Goal: Task Accomplishment & Management: Use online tool/utility

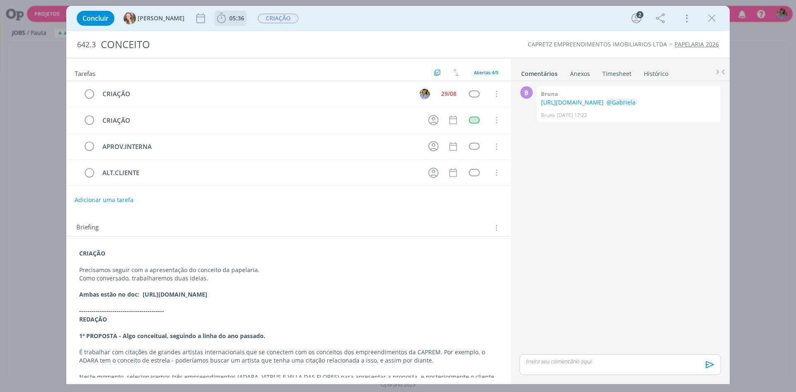
click at [215, 20] on icon "dialog" at bounding box center [221, 18] width 12 height 12
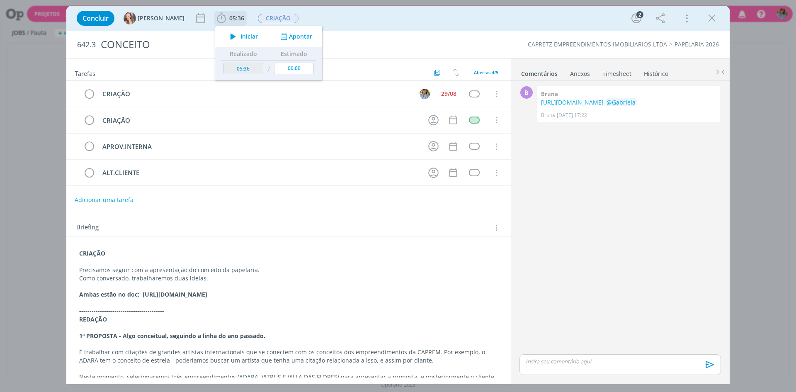
click at [226, 36] on icon "dialog" at bounding box center [233, 36] width 15 height 11
click at [714, 16] on icon "dialog" at bounding box center [712, 18] width 12 height 12
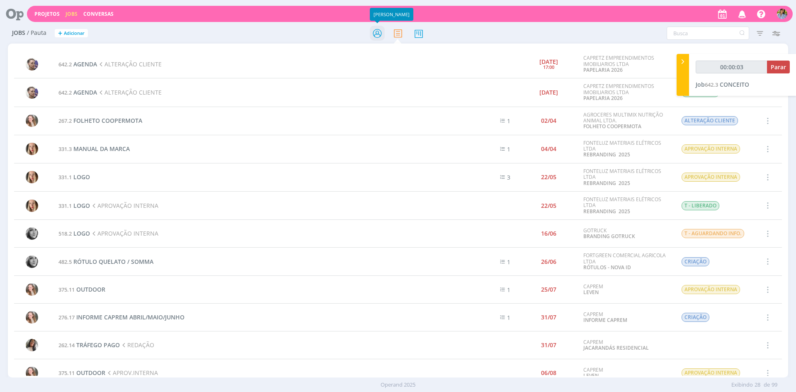
click at [377, 33] on icon at bounding box center [377, 33] width 15 height 16
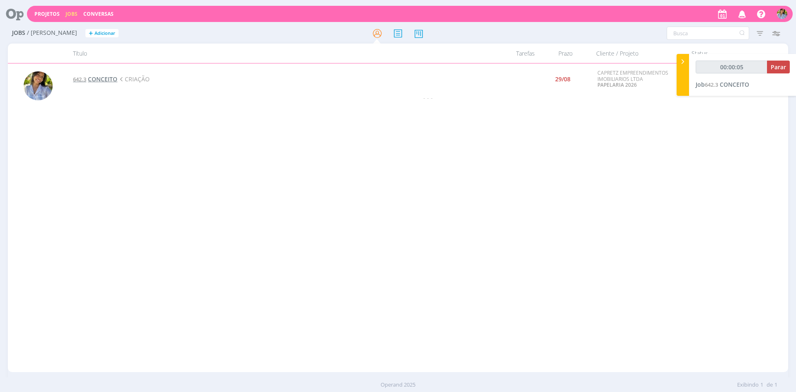
click at [93, 79] on span "CONCEITO" at bounding box center [102, 79] width 29 height 8
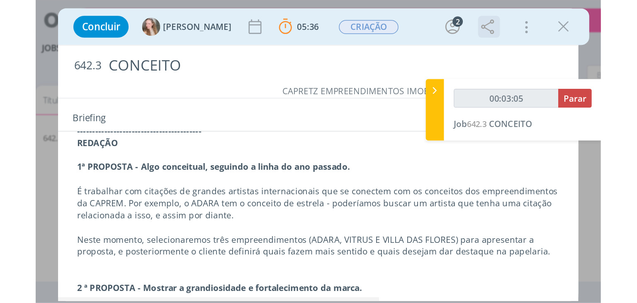
scroll to position [199, 0]
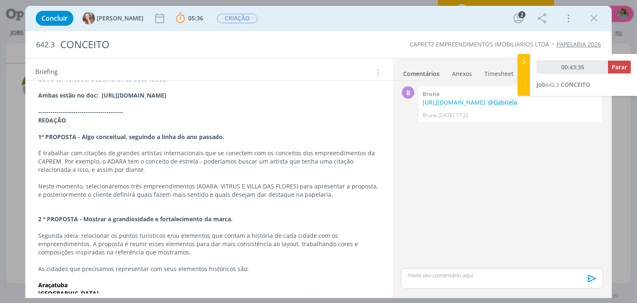
click at [596, 20] on icon "dialog" at bounding box center [594, 18] width 12 height 12
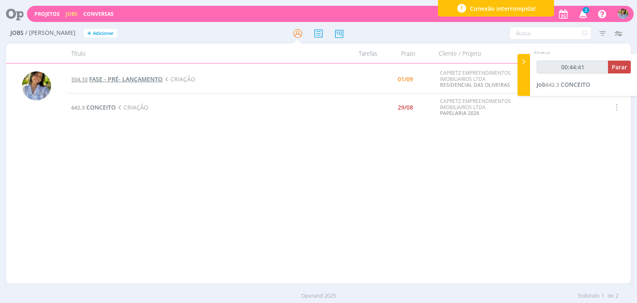
click at [110, 81] on span "FASE - PRÉ- LANÇAMENTO" at bounding box center [125, 79] width 73 height 8
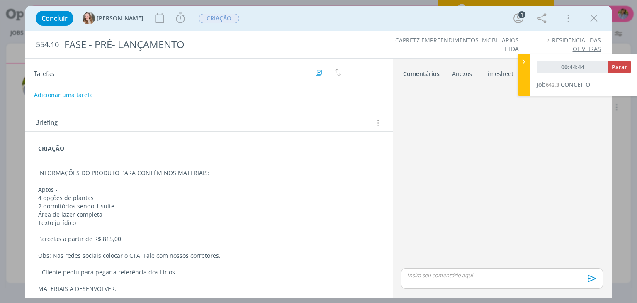
type input "00:44:45"
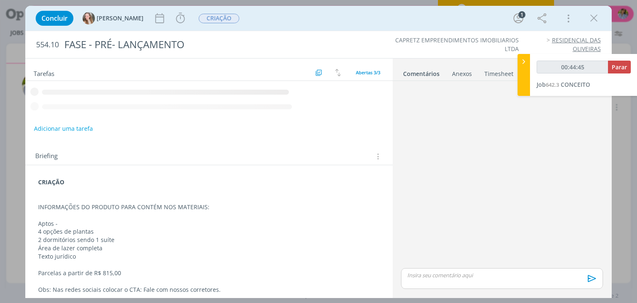
drag, startPoint x: 524, startPoint y: 63, endPoint x: 501, endPoint y: 69, distance: 23.4
click at [524, 63] on icon at bounding box center [524, 61] width 8 height 9
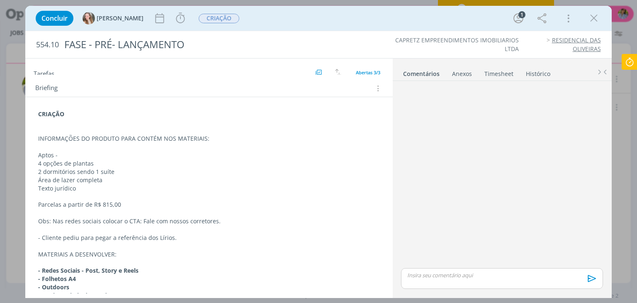
scroll to position [96, 0]
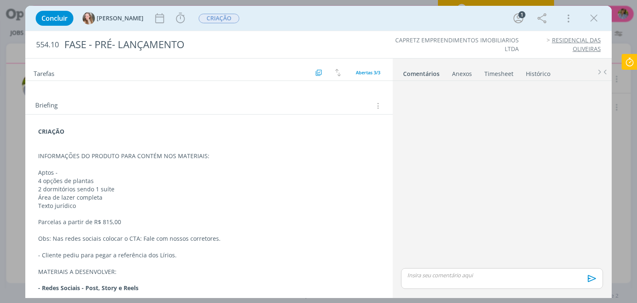
click at [377, 215] on div "CRIAÇÃO INFORMAÇÕES DO PRODUTO PARA CONTÉM NOS MATERIAIS: Aptos - 4 opções de p…" at bounding box center [209, 238] width 354 height 229
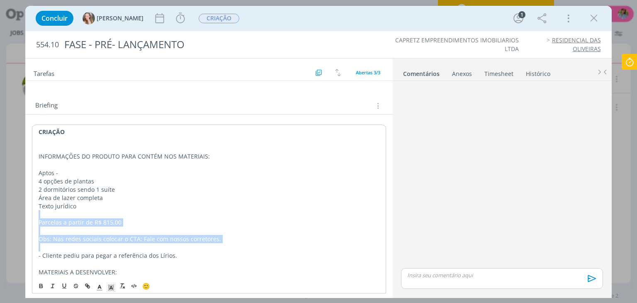
click at [592, 19] on icon "dialog" at bounding box center [594, 18] width 12 height 12
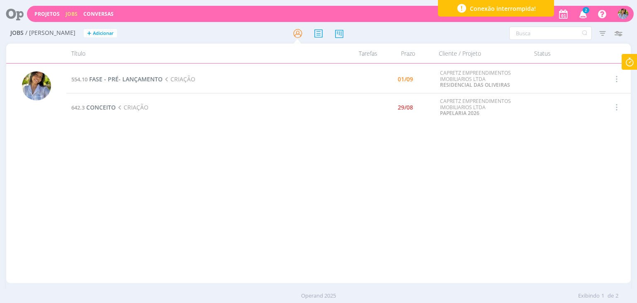
click at [587, 15] on icon "button" at bounding box center [583, 14] width 15 height 14
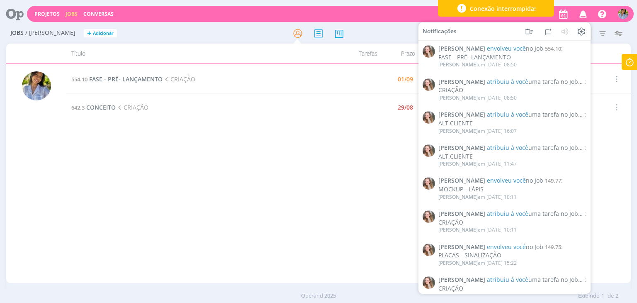
click at [584, 15] on icon "button" at bounding box center [583, 14] width 15 height 14
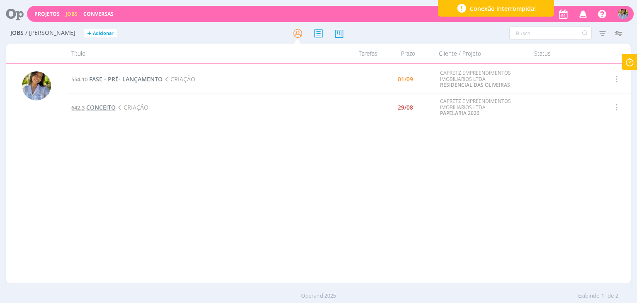
click at [99, 106] on span "CONCEITO" at bounding box center [100, 107] width 29 height 8
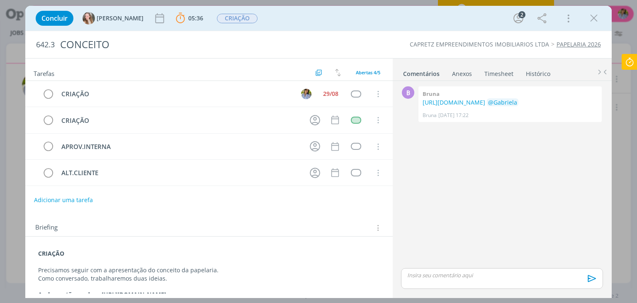
scroll to position [127, 0]
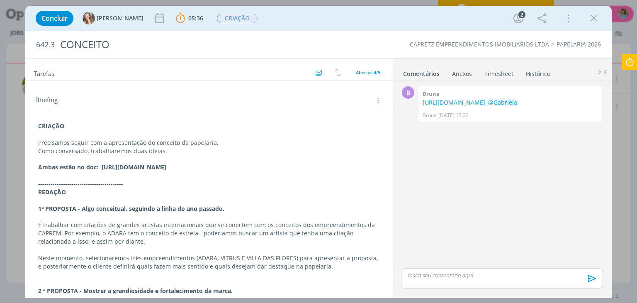
drag, startPoint x: 103, startPoint y: 163, endPoint x: 244, endPoint y: 172, distance: 141.7
click at [244, 171] on p "Ambas estão no doc: [URL][DOMAIN_NAME]" at bounding box center [208, 167] width 341 height 8
copy strong "[URL][DOMAIN_NAME]"
click at [634, 57] on icon at bounding box center [629, 62] width 15 height 16
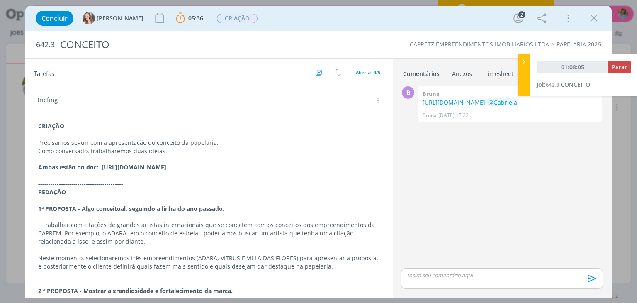
type input "01:08:06"
click at [617, 67] on span "Parar" at bounding box center [619, 67] width 15 height 8
click at [591, 26] on div "Concluir [PERSON_NAME] 05:36 Parar Apontar Data * [DATE] Horas * 00:00 Tarefa S…" at bounding box center [319, 18] width 574 height 20
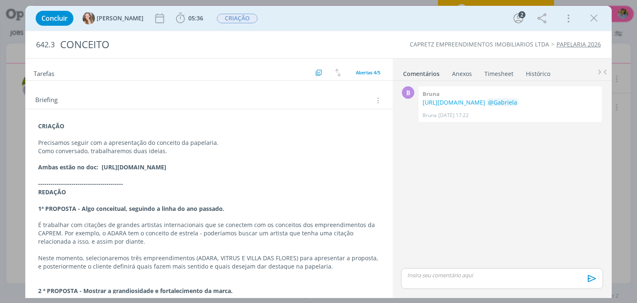
click at [594, 22] on icon "dialog" at bounding box center [594, 18] width 12 height 12
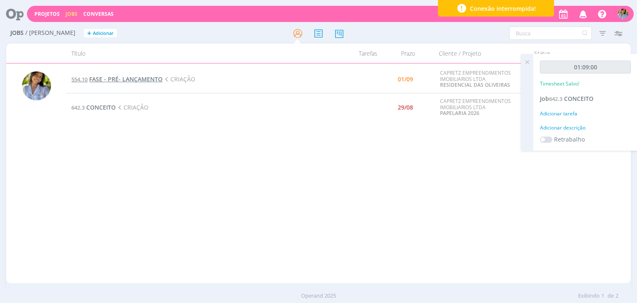
click at [105, 78] on span "FASE - PRÉ- LANÇAMENTO" at bounding box center [125, 79] width 73 height 8
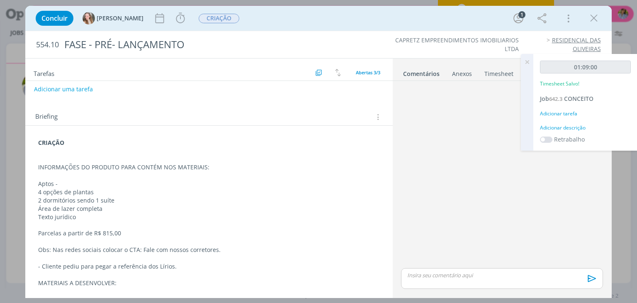
scroll to position [85, 0]
click at [388, 248] on div "CRIAÇÃO INFORMAÇÕES DO PRODUTO PARA CONTÉM NOS MATERIAIS: Aptos - 4 opções de p…" at bounding box center [208, 246] width 367 height 242
click at [389, 246] on div "CRIAÇÃO INFORMAÇÕES DO PRODUTO PARA CONTÉM NOS MATERIAIS: Aptos - 4 opções de p…" at bounding box center [208, 246] width 367 height 242
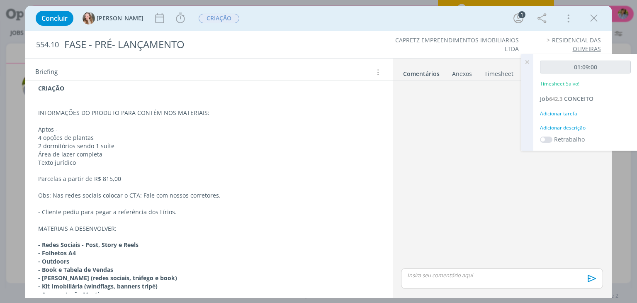
scroll to position [157, 0]
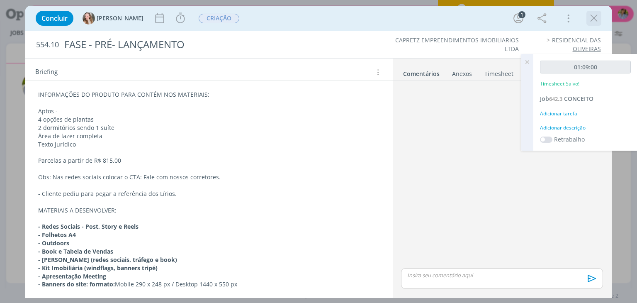
click at [592, 16] on icon "dialog" at bounding box center [594, 18] width 12 height 12
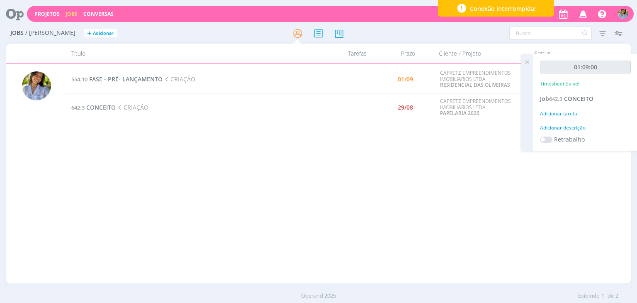
click at [607, 34] on div "Projetos Jobs Conversas Notificações [PERSON_NAME] envolveu você no Job 554.10 …" at bounding box center [318, 151] width 637 height 303
click at [529, 63] on icon at bounding box center [527, 62] width 15 height 16
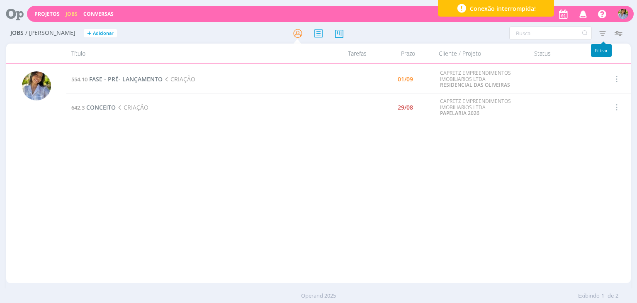
click at [601, 33] on icon "button" at bounding box center [602, 33] width 15 height 15
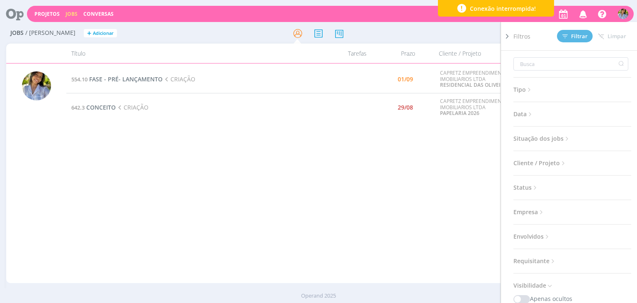
click at [540, 136] on span "Situação dos jobs" at bounding box center [542, 138] width 57 height 11
click at [571, 164] on div at bounding box center [567, 161] width 17 height 8
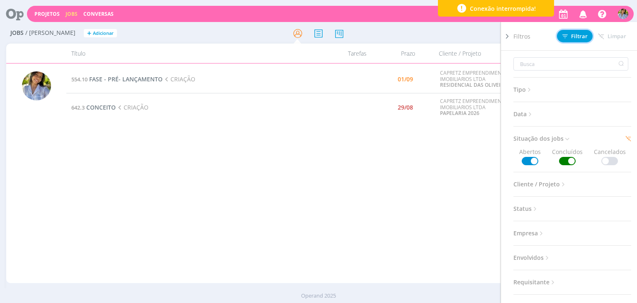
click at [583, 39] on span "Filtrar" at bounding box center [574, 36] width 25 height 5
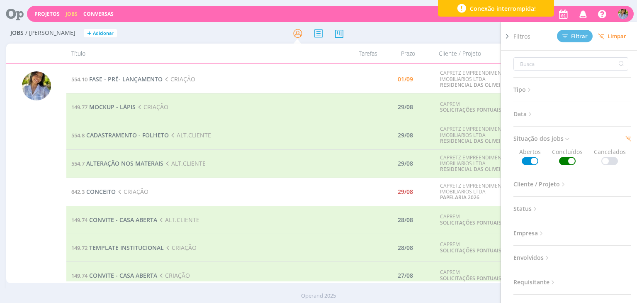
click at [519, 42] on div "Filtros Filtrar [GEOGRAPHIC_DATA]" at bounding box center [576, 36] width 124 height 28
click at [200, 33] on h2 "Jobs / [PERSON_NAME] + Adicionar" at bounding box center [110, 31] width 200 height 17
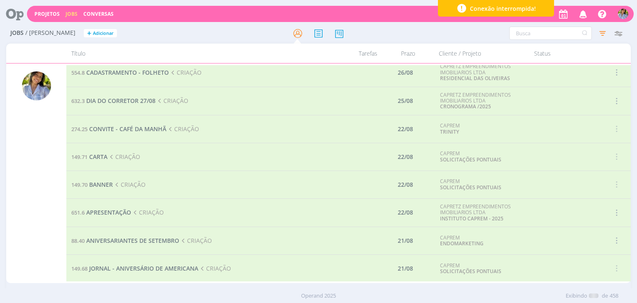
scroll to position [353, 0]
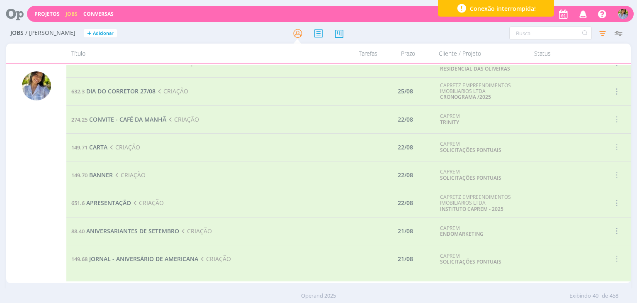
drag, startPoint x: 628, startPoint y: 163, endPoint x: 629, endPoint y: 167, distance: 4.3
click at [629, 167] on div "554.10 FASE - PRÉ- LANÇAMENTO CRIAÇÃO 01/09 CAPRETZ EMPREENDIMENTOS IMOBILIARIO…" at bounding box center [348, 173] width 564 height 216
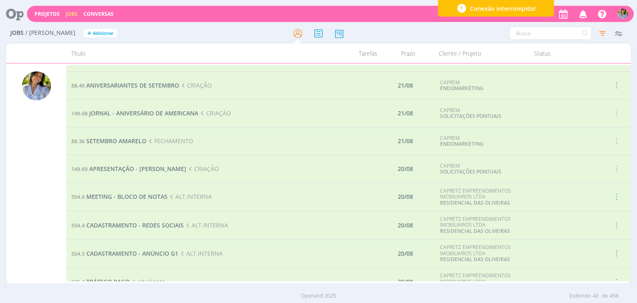
scroll to position [506, 0]
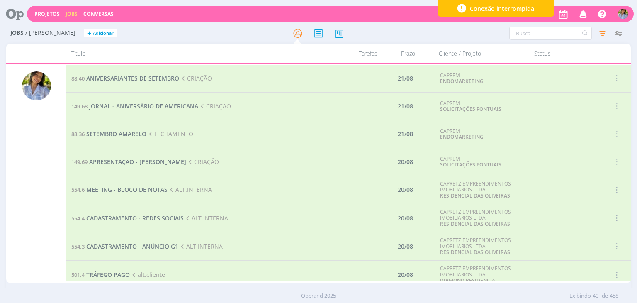
click at [632, 222] on div "Jobs / [PERSON_NAME] + Adicionar Filtros Filtrar [GEOGRAPHIC_DATA] Tipo Jobs e …" at bounding box center [318, 165] width 637 height 284
click at [626, 214] on td "Selecionar Reabrir Iniciar timesheet" at bounding box center [616, 218] width 30 height 28
click at [618, 214] on button "button" at bounding box center [616, 218] width 20 height 14
click at [637, 188] on div "Jobs / [PERSON_NAME] + Adicionar Filtros Filtrar [GEOGRAPHIC_DATA] Tipo Jobs e …" at bounding box center [318, 165] width 637 height 284
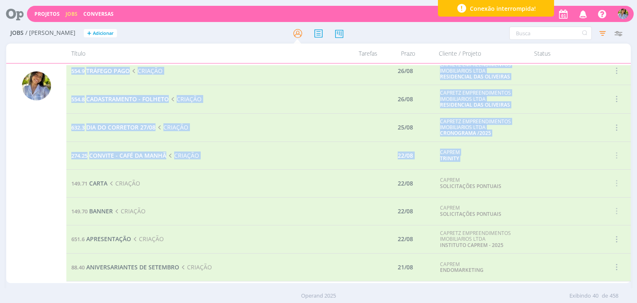
drag, startPoint x: 630, startPoint y: 156, endPoint x: 632, endPoint y: 168, distance: 11.4
click at [632, 168] on div "Jobs / [PERSON_NAME] + Adicionar Filtros Filtrar [GEOGRAPHIC_DATA] Tipo Jobs e …" at bounding box center [318, 165] width 637 height 284
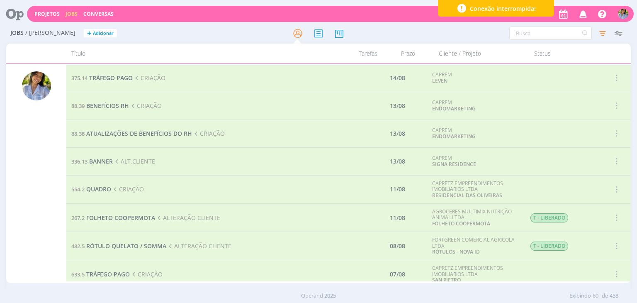
scroll to position [0, 0]
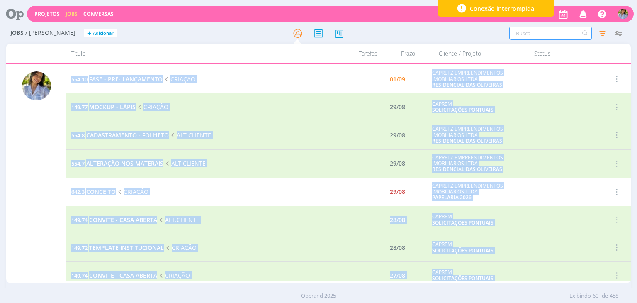
click at [520, 33] on input "text" at bounding box center [550, 33] width 83 height 13
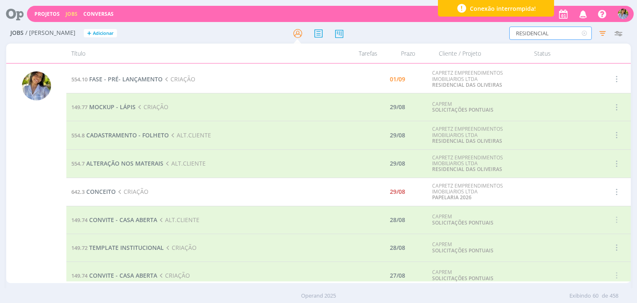
type input "RESIDENCIAL"
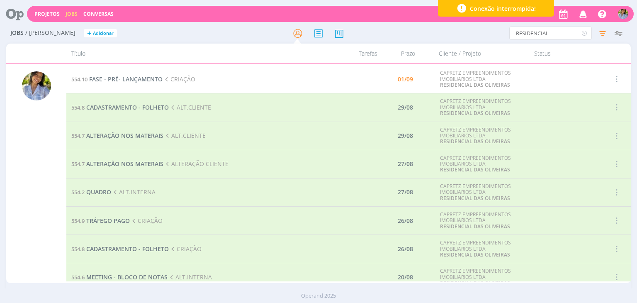
click at [130, 140] on td "554.7 ALTERAÇÃO NOS MATERAIS ALT.CLIENTE" at bounding box center [195, 136] width 259 height 28
click at [131, 138] on span "ALTERAÇÃO NOS MATERAIS" at bounding box center [124, 135] width 77 height 8
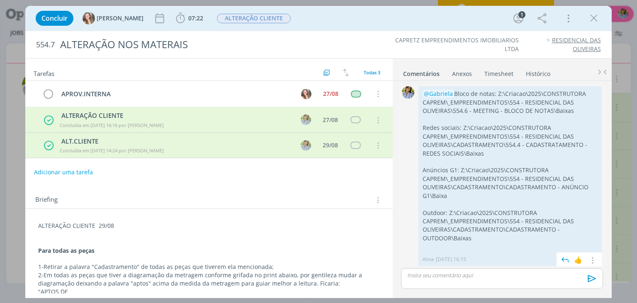
scroll to position [1, 0]
drag, startPoint x: 597, startPoint y: 12, endPoint x: 590, endPoint y: 39, distance: 28.0
click at [597, 12] on icon "dialog" at bounding box center [594, 18] width 12 height 12
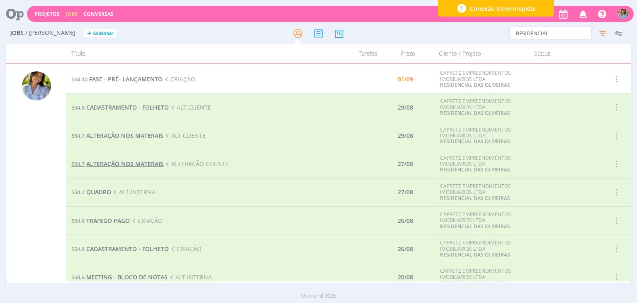
click at [151, 164] on span "ALTERAÇÃO NOS MATERAIS" at bounding box center [124, 164] width 77 height 8
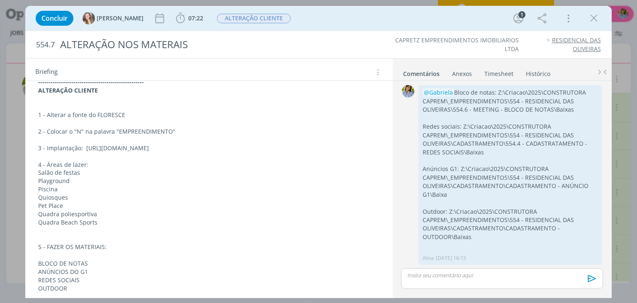
scroll to position [296, 0]
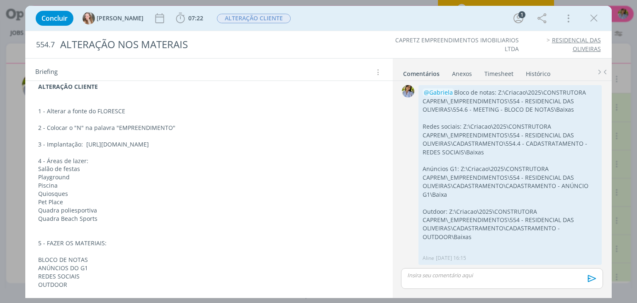
click at [597, 23] on icon "dialog" at bounding box center [594, 18] width 12 height 12
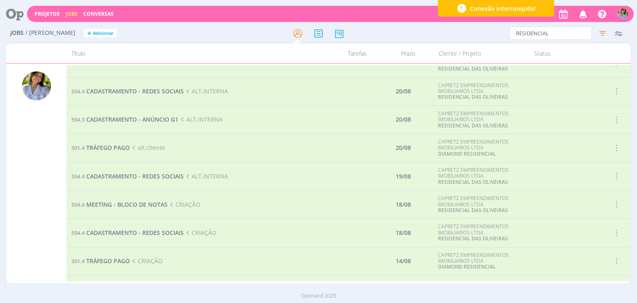
scroll to position [212, 0]
click at [159, 175] on span "CADASTRAMENTO - REDES SOCIAIS" at bounding box center [134, 178] width 97 height 8
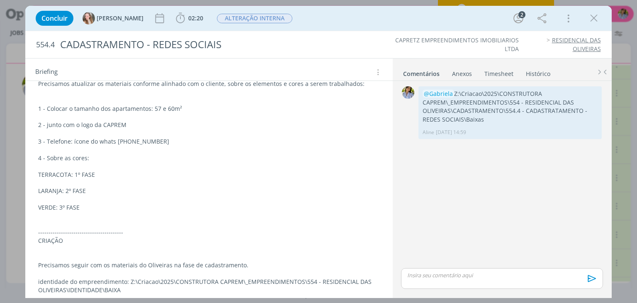
scroll to position [175, 0]
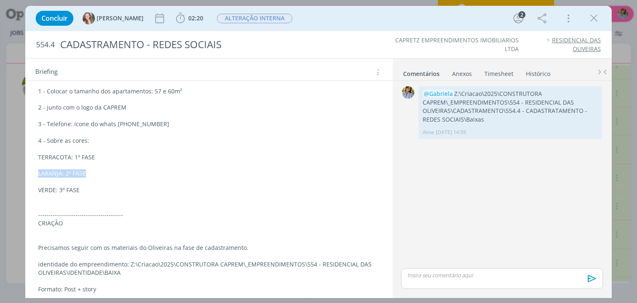
drag, startPoint x: 35, startPoint y: 172, endPoint x: 113, endPoint y: 173, distance: 78.0
click at [113, 173] on div "ALT.INTERNA Precisamos atualizar os materiais conforme alinhado com o cliente, …" at bounding box center [209, 186] width 354 height 286
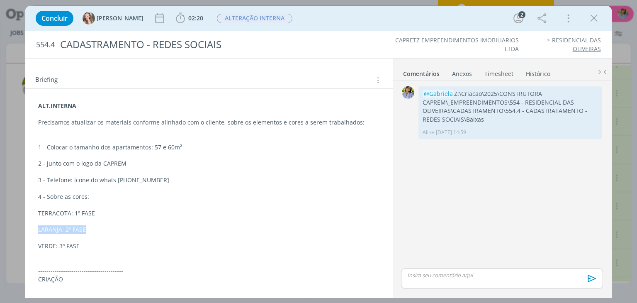
scroll to position [136, 0]
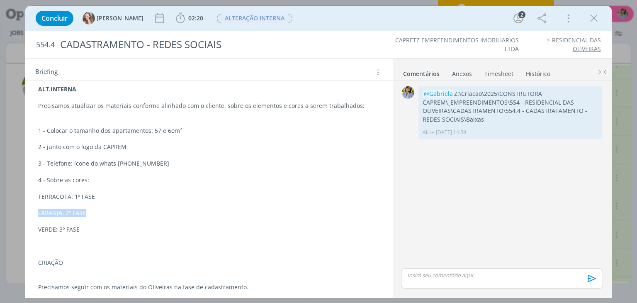
click at [599, 20] on icon "dialog" at bounding box center [594, 18] width 12 height 12
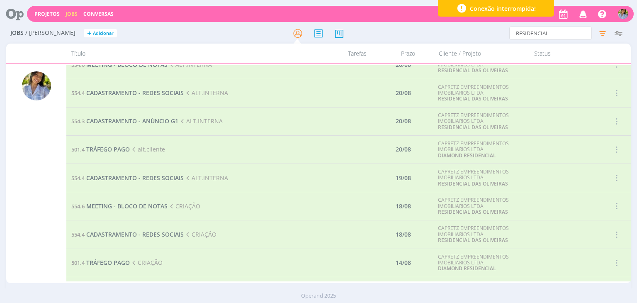
click at [599, 39] on icon "button" at bounding box center [602, 33] width 15 height 15
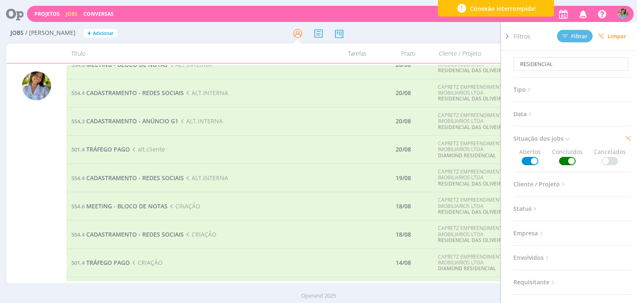
drag, startPoint x: 567, startPoint y: 160, endPoint x: 579, endPoint y: 129, distance: 32.6
click at [567, 160] on span at bounding box center [567, 161] width 17 height 8
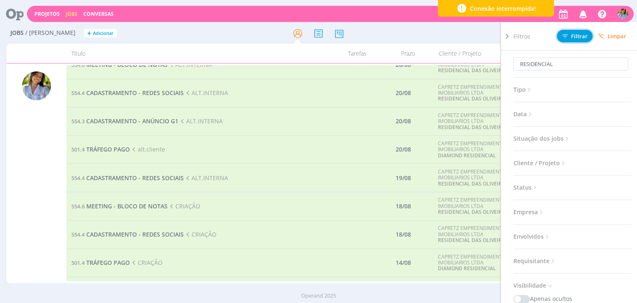
click at [581, 31] on button "Filtrar" at bounding box center [575, 36] width 36 height 12
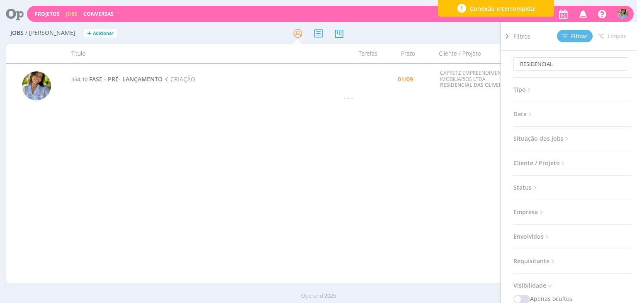
click at [122, 82] on span "FASE - PRÉ- LANÇAMENTO" at bounding box center [125, 79] width 73 height 8
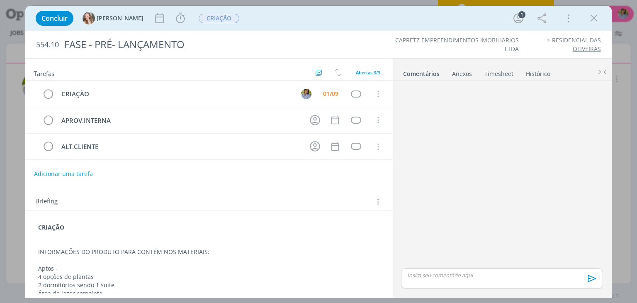
click at [597, 17] on icon "dialog" at bounding box center [594, 18] width 12 height 12
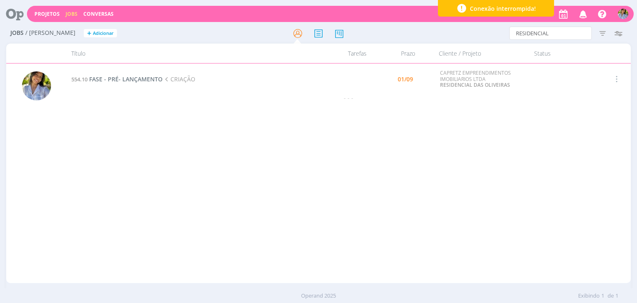
click at [555, 115] on div at bounding box center [318, 151] width 637 height 303
drag, startPoint x: 541, startPoint y: 33, endPoint x: 464, endPoint y: 27, distance: 77.8
click at [466, 30] on div "RESIDENCIAL Filtros Filtrar Limpar RESIDENCIAL Tipo Jobs e Tarefas Data Persona…" at bounding box center [527, 33] width 200 height 13
click at [363, 170] on icon at bounding box center [348, 174] width 564 height 20
click at [129, 80] on span "FASE - PRÉ- LANÇAMENTO" at bounding box center [125, 79] width 73 height 8
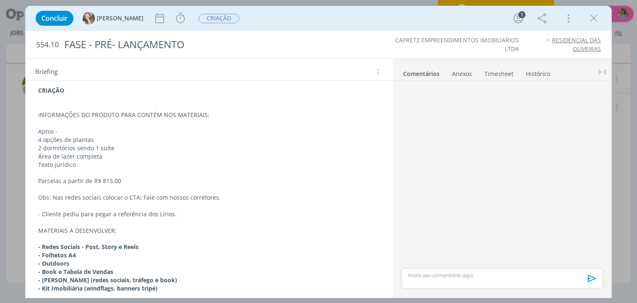
scroll to position [157, 0]
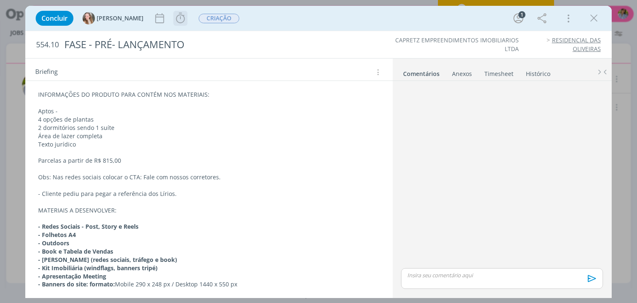
click at [176, 23] on icon "dialog" at bounding box center [180, 18] width 9 height 10
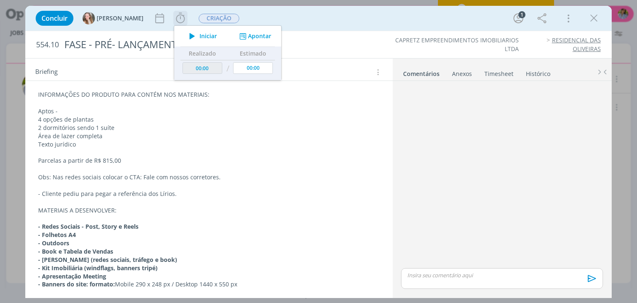
click at [200, 39] on span "Iniciar" at bounding box center [208, 36] width 17 height 6
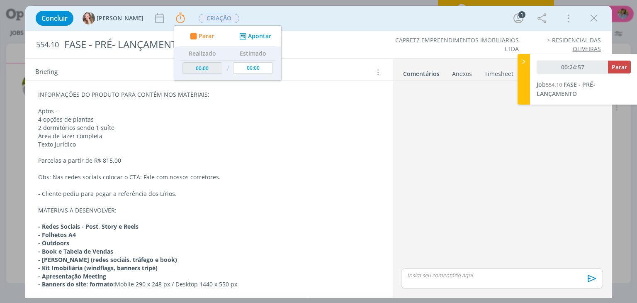
click at [594, 18] on icon "dialog" at bounding box center [594, 18] width 12 height 12
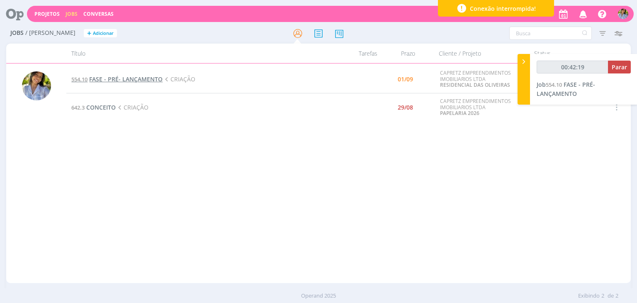
click at [121, 79] on span "FASE - PRÉ- LANÇAMENTO" at bounding box center [125, 79] width 73 height 8
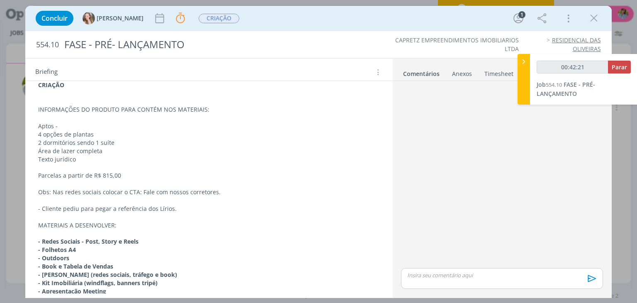
scroll to position [157, 0]
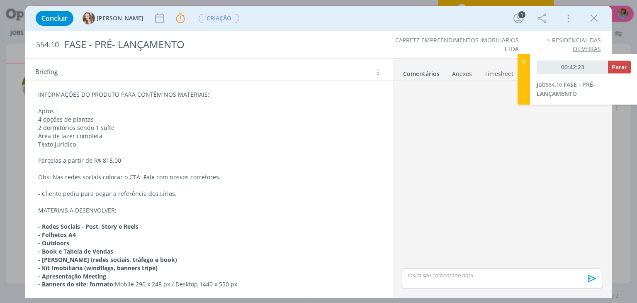
click at [591, 22] on icon "dialog" at bounding box center [594, 18] width 12 height 12
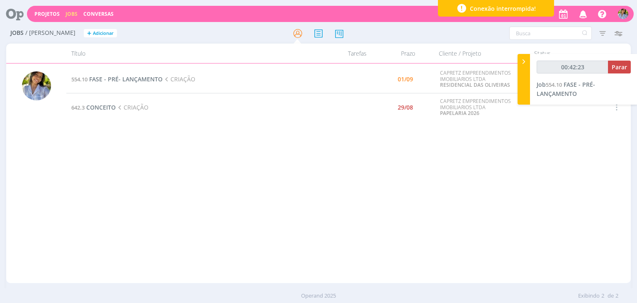
type input "00:42:24"
click at [523, 60] on icon at bounding box center [524, 61] width 8 height 9
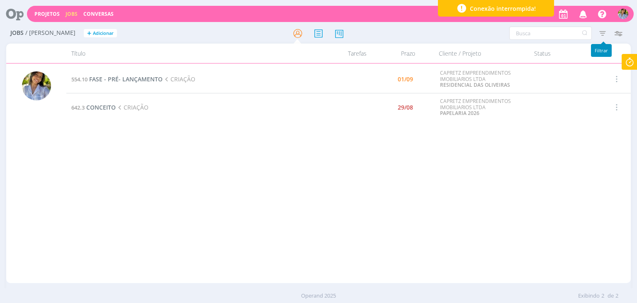
click at [597, 35] on icon "button" at bounding box center [602, 33] width 15 height 15
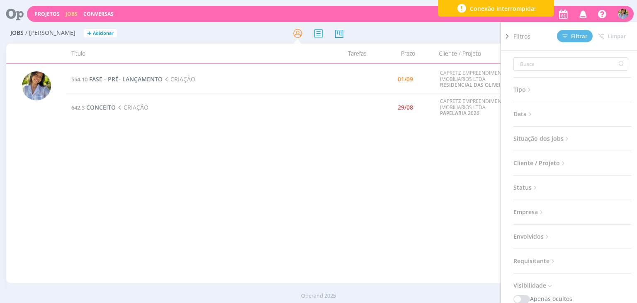
click at [547, 138] on span "Situação dos jobs" at bounding box center [542, 138] width 57 height 11
click at [565, 158] on span at bounding box center [567, 161] width 17 height 8
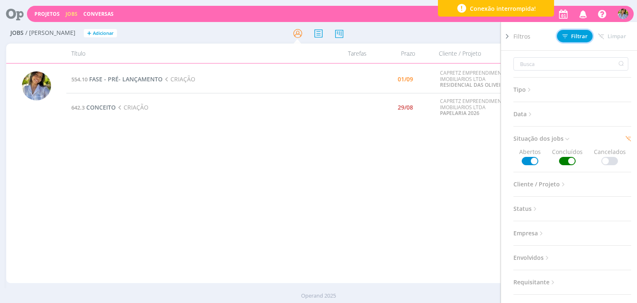
click at [571, 37] on span "Filtrar" at bounding box center [574, 36] width 25 height 5
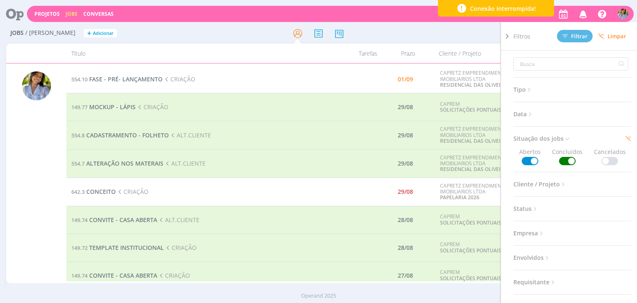
click at [509, 38] on icon at bounding box center [507, 36] width 8 height 9
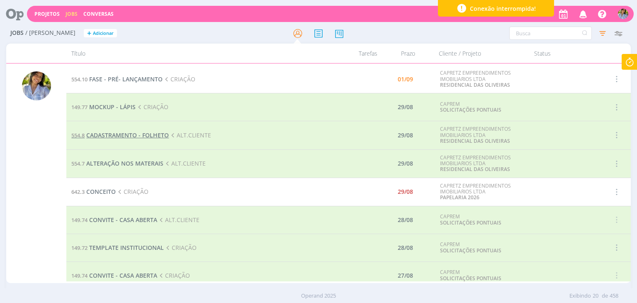
click at [138, 138] on span "CADASTRAMENTO - FOLHETO" at bounding box center [127, 135] width 83 height 8
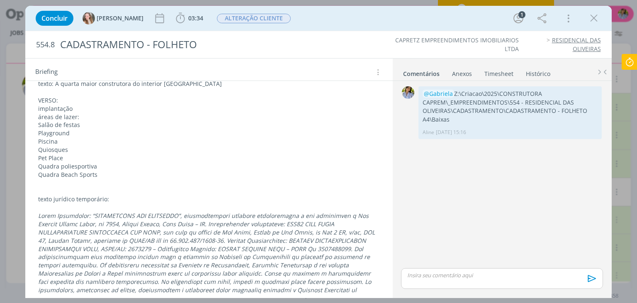
scroll to position [428, 0]
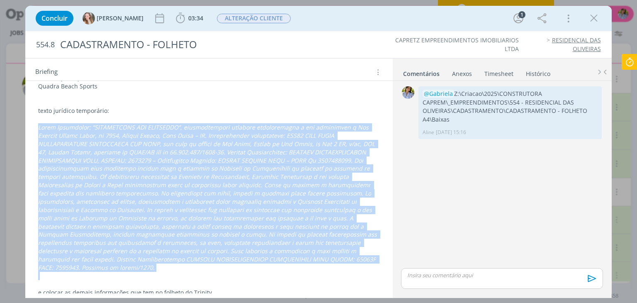
drag, startPoint x: 46, startPoint y: 131, endPoint x: 212, endPoint y: 263, distance: 211.6
click at [212, 263] on div "ALT.CLIENTE FRENTE(institucional+Sorocaba) -Sorocaba com frase "A quarta maior …" at bounding box center [209, 45] width 354 height 509
copy em "Lorem Ipsumdolor: “SITAMETCONS ADI ELITSEDDO”, eiusmodtempori utlabore etdolore…"
